Goal: Check status: Check status

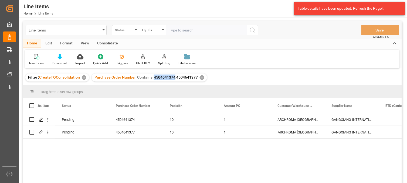
drag, startPoint x: 173, startPoint y: 79, endPoint x: 152, endPoint y: 80, distance: 21.6
click at [152, 80] on div "Purchase Order Number Contains 4504641374,4504641377" at bounding box center [145, 78] width 103 height 6
copy span "4504641374"
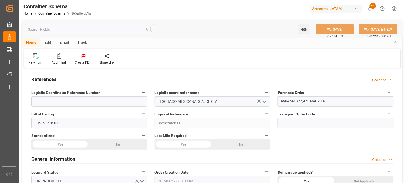
type input "10"
type input "7"
type input "2"
type input "792"
type input "19800"
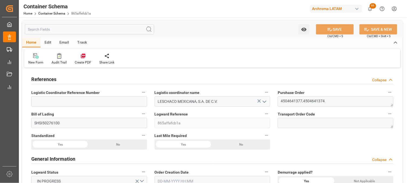
type input "25992"
type input "PIL"
type input "Pacific International Lines Pte Ltd"
type input "CNSHG"
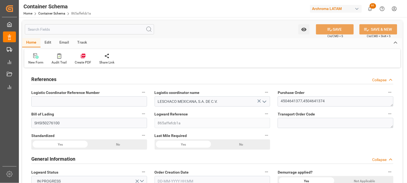
type input "MXZLO"
type input "9473731"
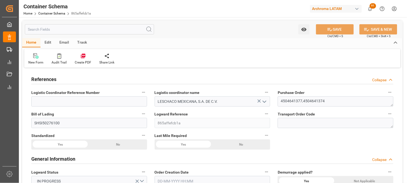
type input "9473731"
type input "14-08-2025 08:15"
type input "[DATE]"
type input "22-08-2025"
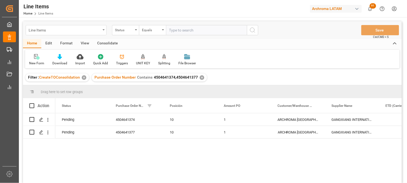
click at [62, 34] on div "Line Items" at bounding box center [66, 30] width 81 height 10
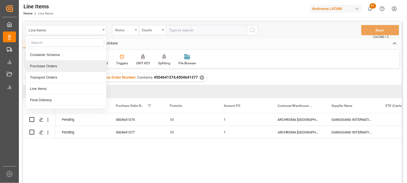
click at [59, 66] on div "Purchase Orders" at bounding box center [66, 66] width 80 height 11
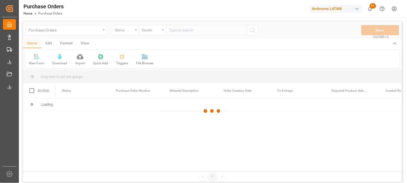
click at [131, 32] on div at bounding box center [212, 111] width 379 height 180
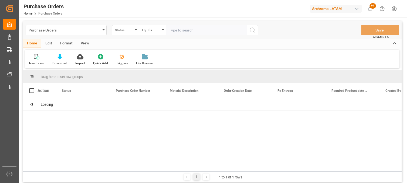
click at [131, 32] on div "Status" at bounding box center [124, 29] width 18 height 6
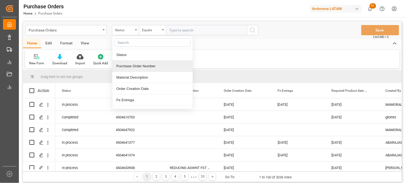
click at [149, 69] on div "Purchase Order Number" at bounding box center [152, 66] width 80 height 11
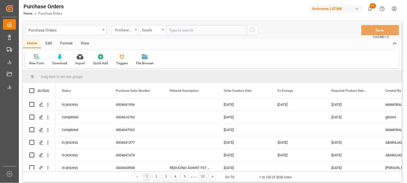
click at [193, 33] on input "text" at bounding box center [206, 30] width 81 height 10
paste input "4504634517"
type input "4504634517"
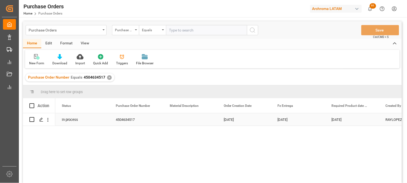
click at [234, 120] on div "[DATE]" at bounding box center [244, 120] width 54 height 12
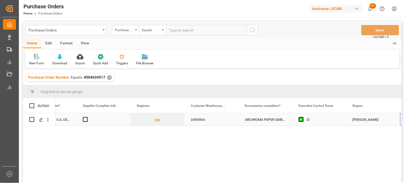
scroll to position [0, 896]
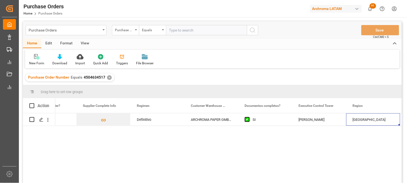
click at [109, 77] on div "✕" at bounding box center [109, 78] width 5 height 5
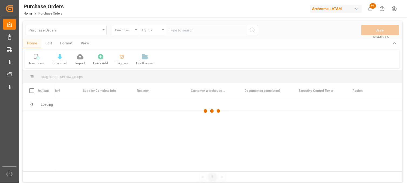
click at [178, 30] on div at bounding box center [212, 111] width 379 height 180
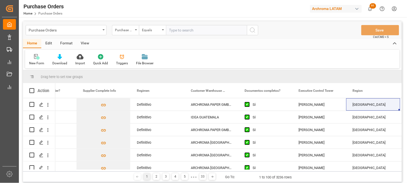
click at [176, 31] on input "text" at bounding box center [206, 30] width 81 height 10
paste input "4504641936"
type input "4504641936"
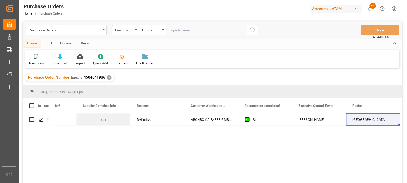
click at [109, 77] on div "✕" at bounding box center [109, 78] width 5 height 5
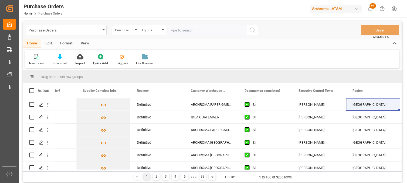
click at [172, 30] on input "text" at bounding box center [206, 30] width 81 height 10
paste input "4504641379"
type input "4504641379"
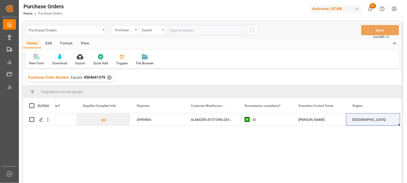
click at [104, 28] on div "Purchase Orders" at bounding box center [66, 30] width 81 height 10
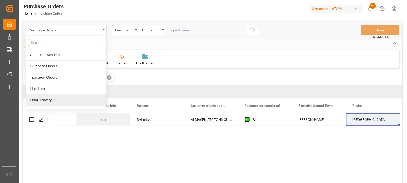
click at [71, 102] on div "Final Delivery" at bounding box center [66, 100] width 80 height 11
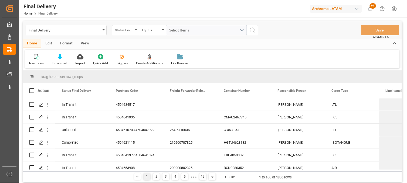
click at [134, 33] on div "Status Final Delivery" at bounding box center [125, 30] width 27 height 10
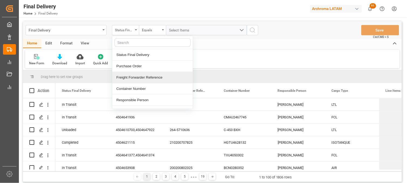
click at [148, 74] on div "Freight Forwarder Reference" at bounding box center [152, 77] width 80 height 11
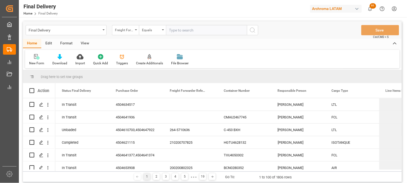
click at [171, 31] on input "text" at bounding box center [206, 30] width 81 height 10
type input "250815080019"
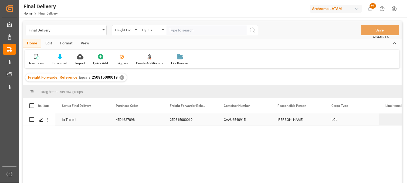
click at [296, 122] on div "[PERSON_NAME]" at bounding box center [298, 120] width 54 height 12
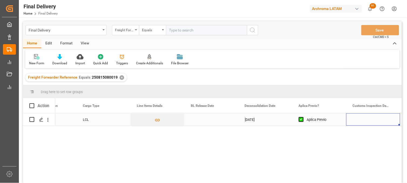
scroll to position [0, 249]
click at [205, 119] on div "Press SPACE to select this row." at bounding box center [211, 120] width 54 height 12
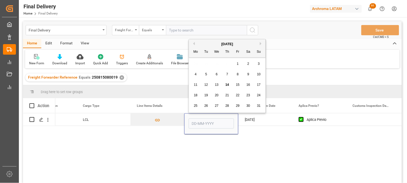
click at [217, 87] on span "13" at bounding box center [217, 85] width 4 height 4
type input "[DATE]"
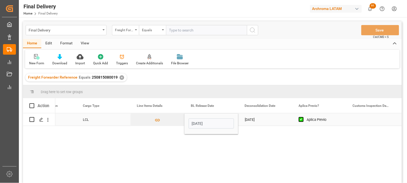
click at [251, 120] on div "[DATE]" at bounding box center [265, 120] width 54 height 12
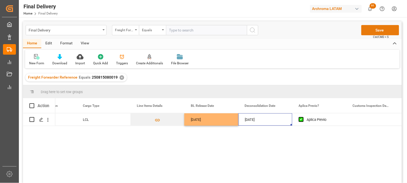
click at [373, 28] on button "Save" at bounding box center [380, 30] width 38 height 10
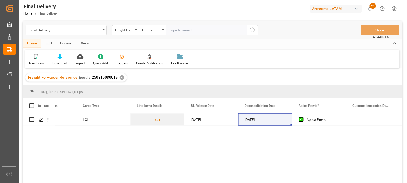
click at [34, 160] on div "CAAU6540915 Erika Cervantes LCL 13-08-2025 12-08-2025 Aplica Previo" at bounding box center [212, 149] width 379 height 71
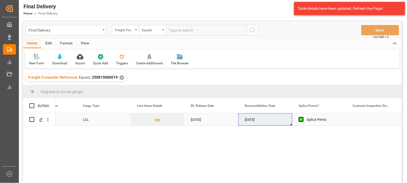
click at [218, 117] on div "[DATE]" at bounding box center [211, 120] width 54 height 12
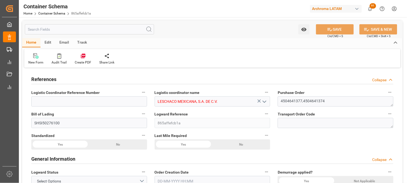
type input "10"
type input "7"
type input "2"
type input "792"
type input "19800"
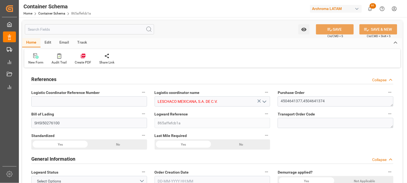
type input "25992"
type input "PIL"
type input "Pacific International Lines Pte Ltd"
type input "CNSHG"
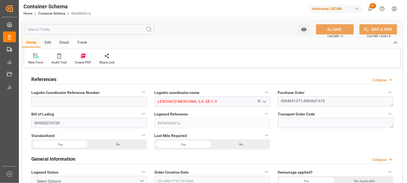
type input "MXZLO"
type input "9473731"
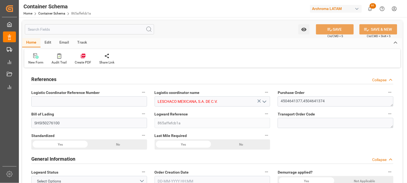
type input "9473731"
type input "14-08-2025 08:15"
type input "[DATE]"
type input "22-08-2025"
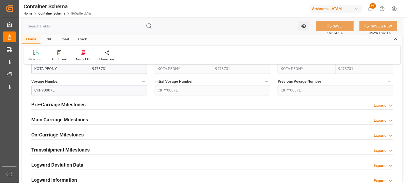
scroll to position [647, 0]
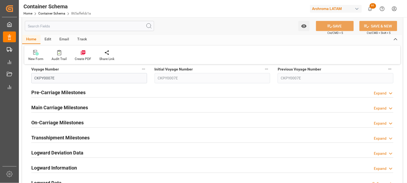
click at [174, 111] on div "Main Carriage Milestones Expand" at bounding box center [212, 107] width 362 height 10
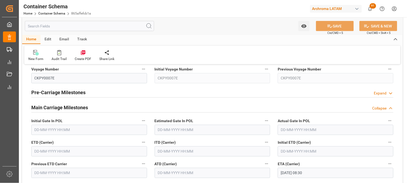
click at [45, 152] on input "text" at bounding box center [89, 152] width 116 height 10
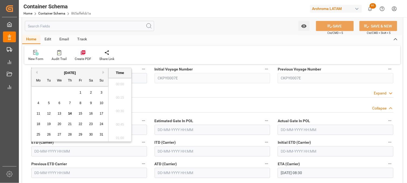
scroll to position [474, 0]
click at [59, 102] on span "6" at bounding box center [60, 103] width 2 height 4
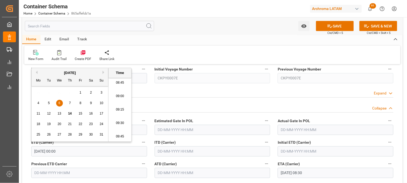
click at [122, 107] on li "09:15" at bounding box center [119, 109] width 23 height 13
type input "06-08-2025 09:15"
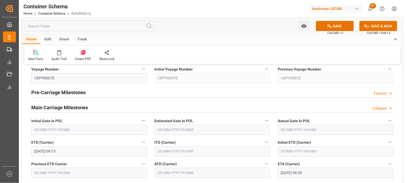
click at [275, 143] on div "Initial ETD (Carrier)" at bounding box center [335, 148] width 123 height 22
click at [334, 26] on button "SAVE" at bounding box center [335, 26] width 38 height 10
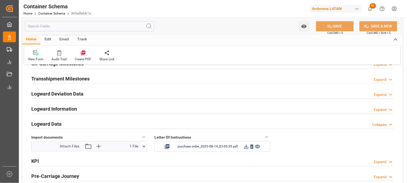
scroll to position [707, 0]
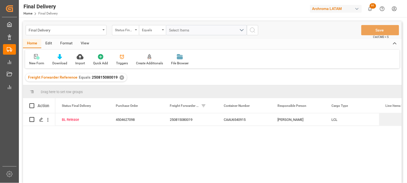
click at [119, 78] on div "✕" at bounding box center [121, 78] width 5 height 5
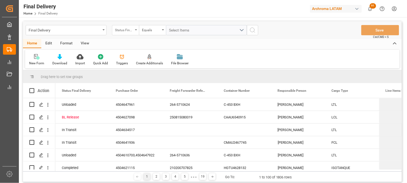
click at [131, 30] on div "Status Final Delivery" at bounding box center [124, 29] width 18 height 6
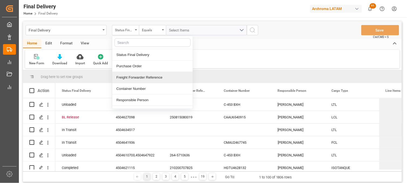
click at [142, 77] on div "Freight Forwarder Reference" at bounding box center [152, 77] width 80 height 11
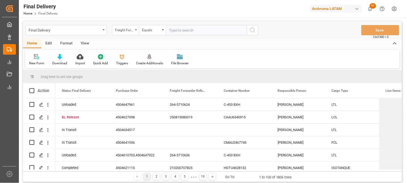
drag, startPoint x: 145, startPoint y: 75, endPoint x: 176, endPoint y: 30, distance: 54.9
click at [176, 30] on div "Final Delivery Freight Forwarder Reference Equals Save Ctrl/CMD + S Home Edit F…" at bounding box center [212, 101] width 379 height 161
click at [176, 30] on input "text" at bounding box center [206, 30] width 81 height 10
paste input "250815080004"
type input "250815080004"
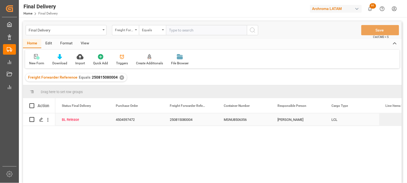
click at [180, 123] on div "250815080004" at bounding box center [190, 120] width 54 height 12
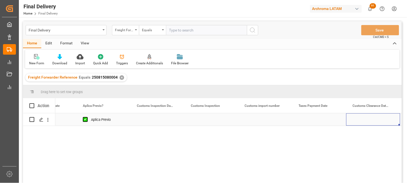
scroll to position [0, 518]
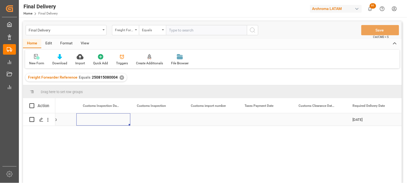
click at [104, 126] on div "Press SPACE to select this row." at bounding box center [103, 120] width 54 height 12
click at [156, 124] on div "Press SPACE to select this row." at bounding box center [157, 120] width 54 height 12
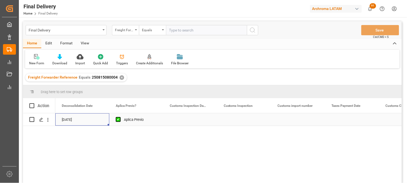
scroll to position [0, 378]
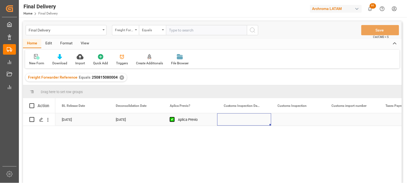
click at [230, 119] on div "Press SPACE to select this row." at bounding box center [244, 120] width 54 height 12
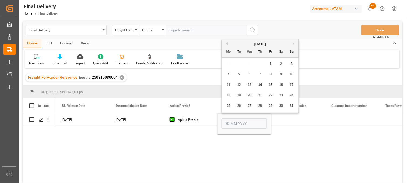
click at [281, 84] on span "16" at bounding box center [281, 85] width 4 height 4
type input "[DATE]"
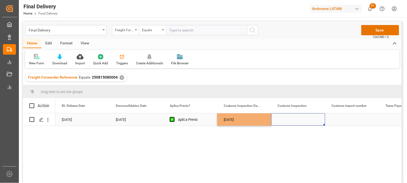
click at [288, 122] on div "Press SPACE to select this row." at bounding box center [298, 120] width 54 height 12
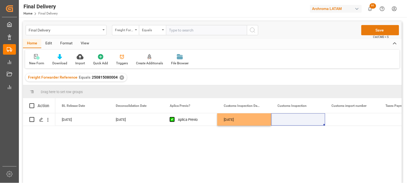
click at [370, 33] on button "Save" at bounding box center [380, 30] width 38 height 10
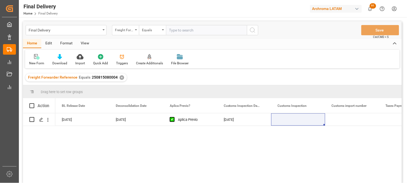
click at [353, 149] on div "LCL [DATE] [DATE] Aplica Previo [DATE]" at bounding box center [228, 150] width 346 height 73
click at [120, 77] on div "✕" at bounding box center [121, 78] width 5 height 5
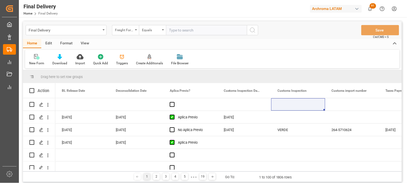
click at [181, 29] on input "text" at bounding box center [206, 30] width 81 height 10
paste input "250815080019"
type input "250815080019"
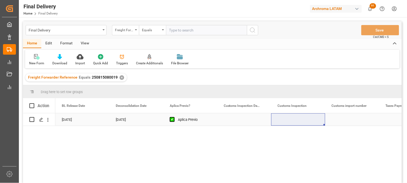
click at [241, 119] on div "Press SPACE to select this row." at bounding box center [244, 120] width 54 height 12
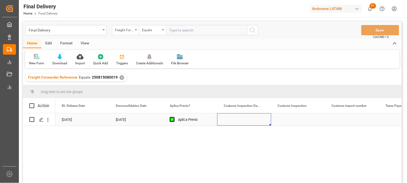
click at [241, 119] on div "Press SPACE to select this row." at bounding box center [244, 120] width 54 height 12
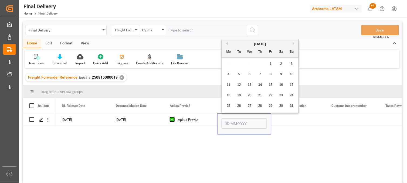
click at [262, 107] on div "28" at bounding box center [260, 106] width 7 height 6
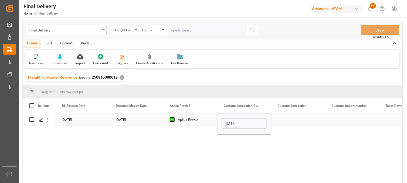
click at [235, 125] on input "[DATE]" at bounding box center [243, 124] width 45 height 10
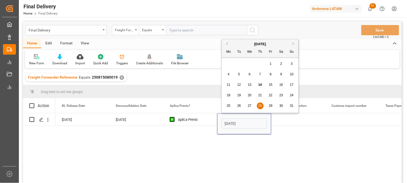
click at [262, 87] on div "14" at bounding box center [260, 85] width 7 height 6
type input "[DATE]"
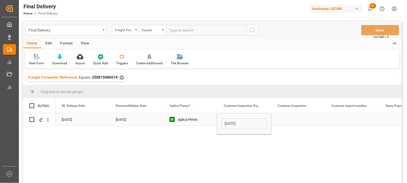
click at [290, 120] on div "Press SPACE to select this row." at bounding box center [298, 120] width 54 height 12
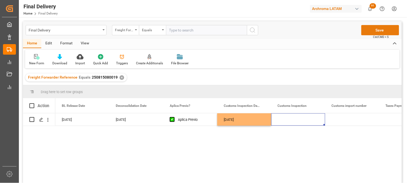
click at [373, 32] on button "Save" at bounding box center [380, 30] width 38 height 10
